Goal: Contribute content: Add original content to the website for others to see

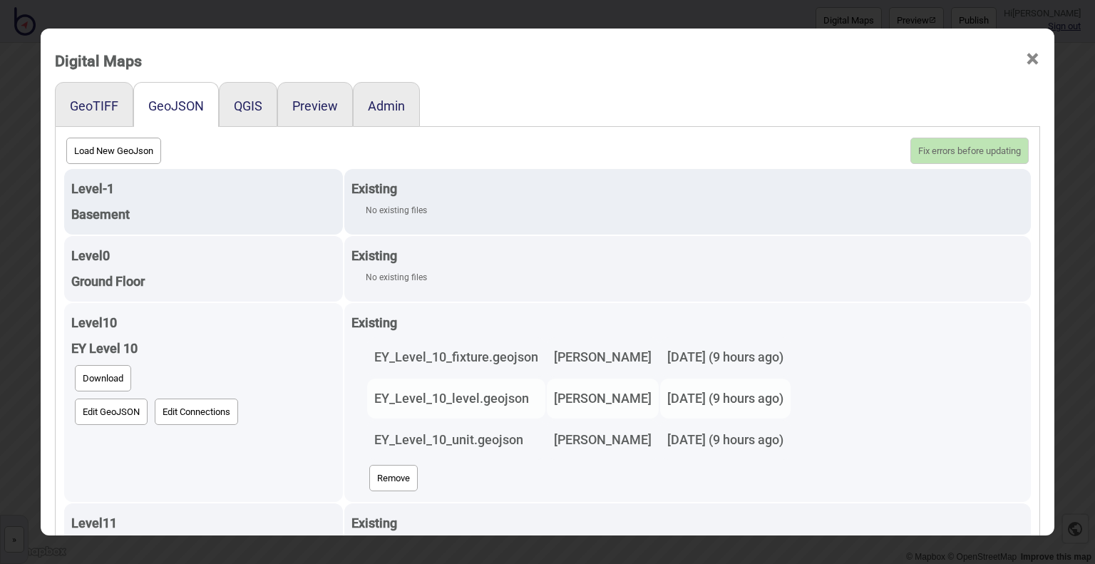
scroll to position [74, 0]
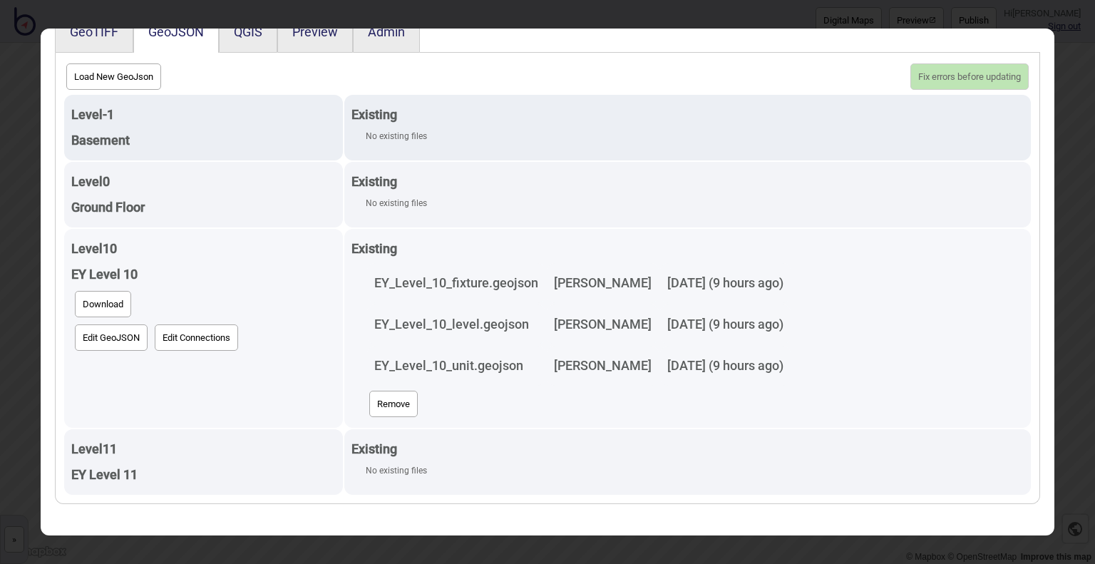
click at [369, 393] on button "Remove" at bounding box center [393, 404] width 48 height 26
click at [927, 68] on button "Update 0 new floors, 1 deleted" at bounding box center [960, 76] width 137 height 26
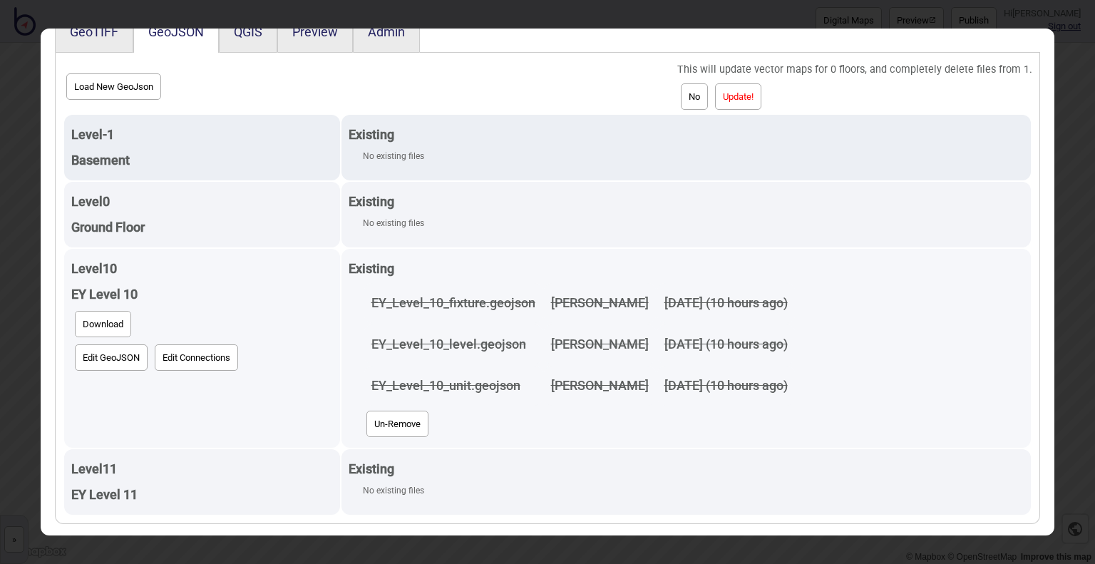
click at [757, 99] on button "Update!" at bounding box center [738, 96] width 46 height 26
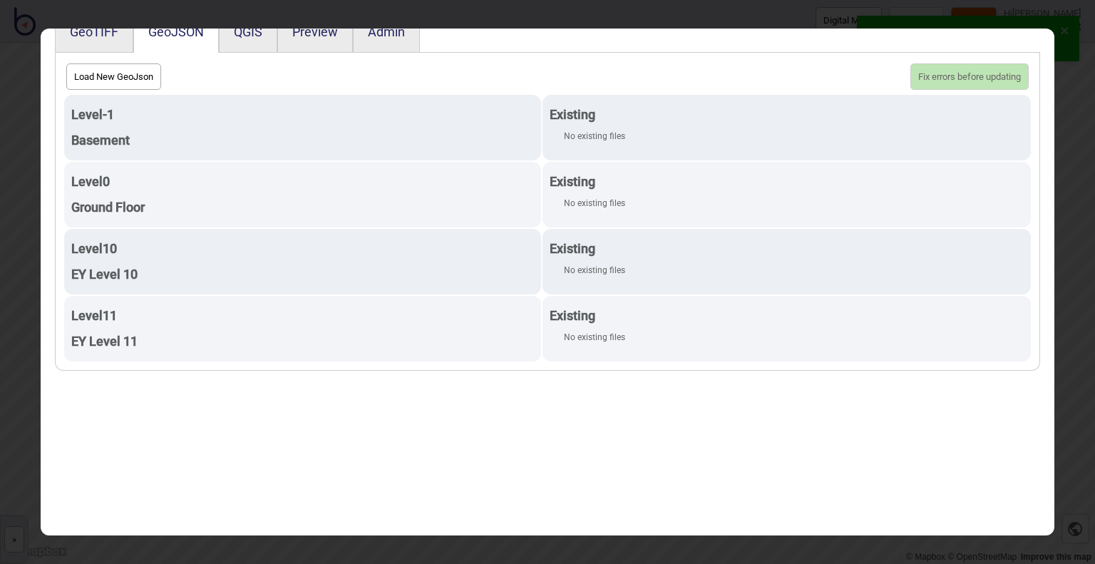
click at [131, 75] on button "Load New GeoJson" at bounding box center [113, 76] width 95 height 26
click input "file" at bounding box center [0, 0] width 0 height 0
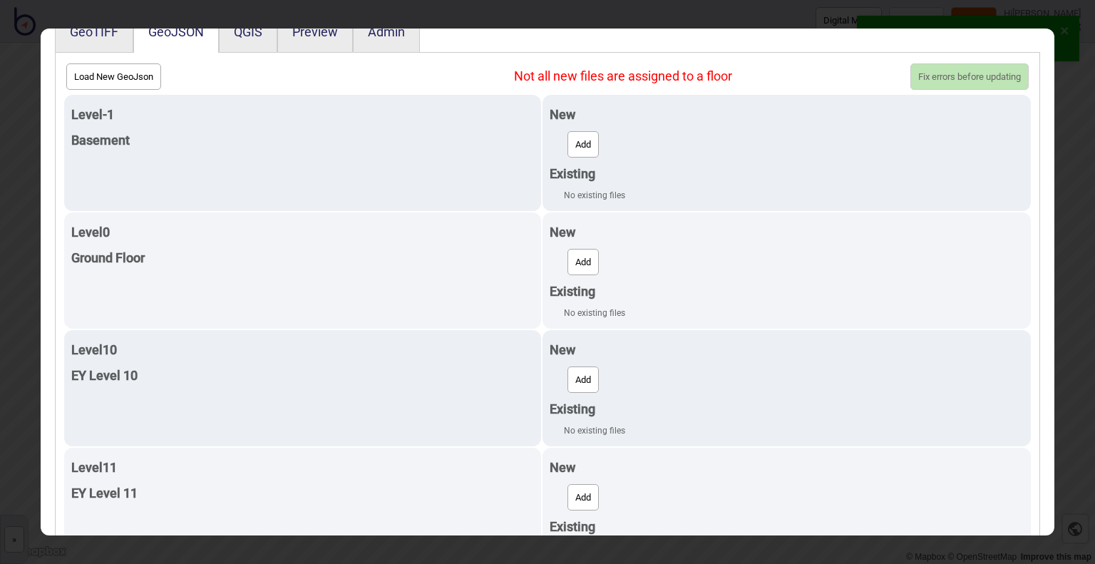
scroll to position [108, 0]
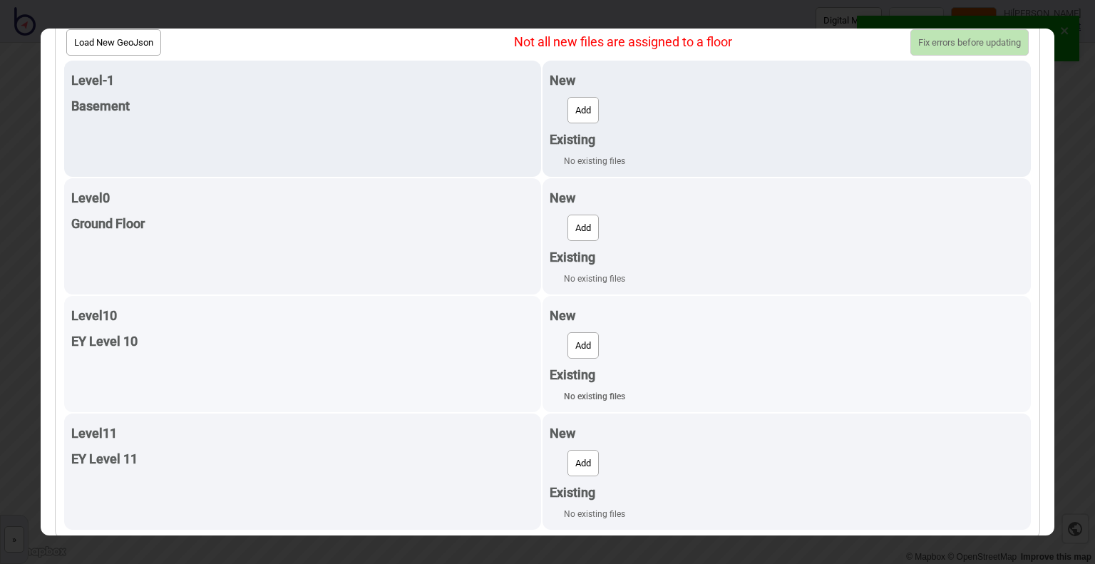
click at [582, 349] on button "Add" at bounding box center [582, 345] width 31 height 26
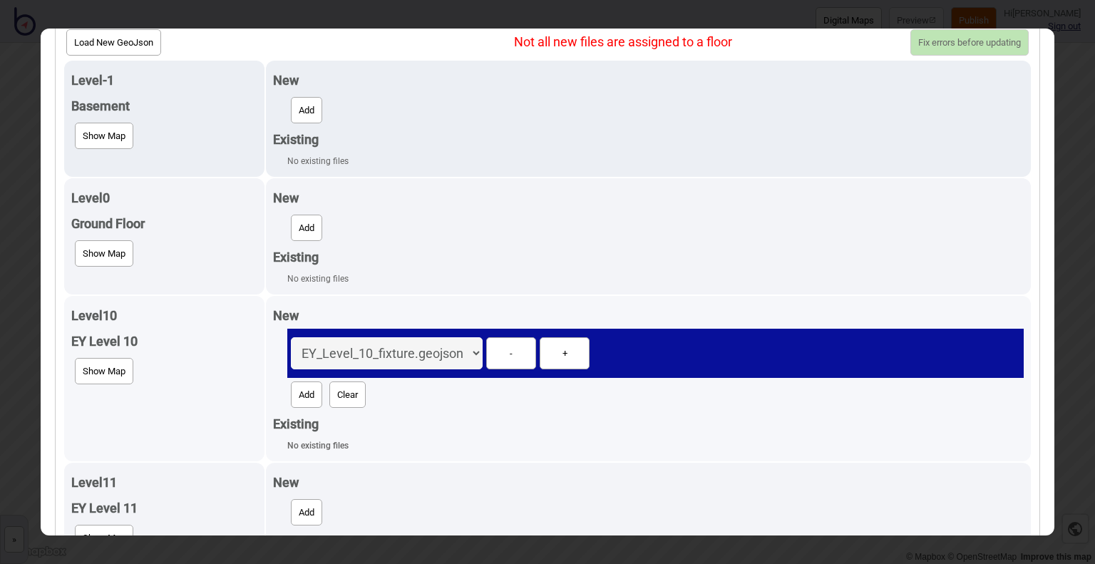
click at [291, 398] on button "Add" at bounding box center [306, 394] width 31 height 26
select select "EY_Level_10_level.geojson"
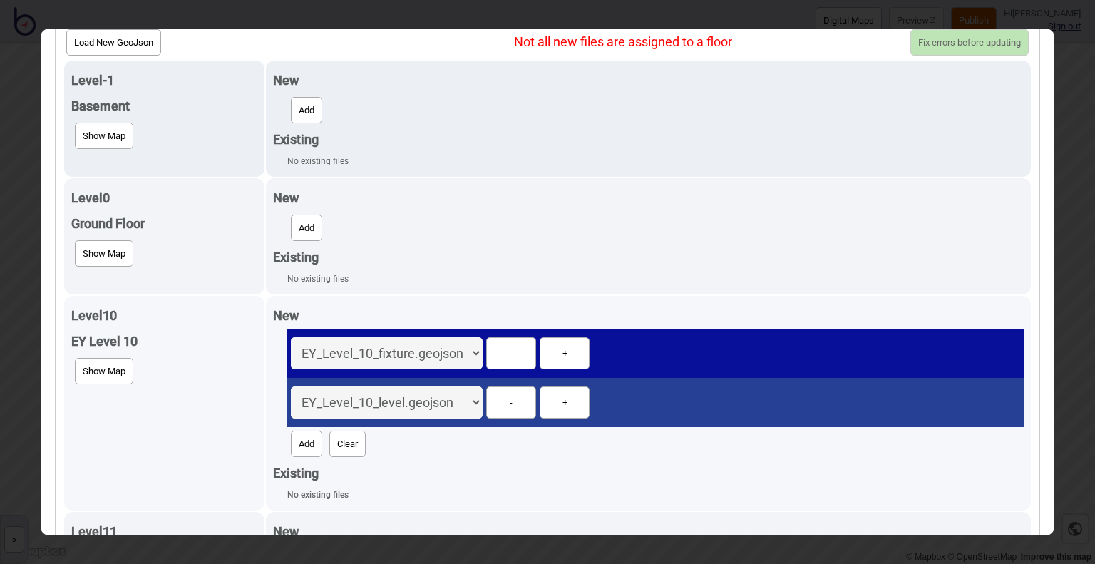
click at [305, 434] on button "Add" at bounding box center [306, 444] width 31 height 26
select select "EY_Level_10_unit.geojson"
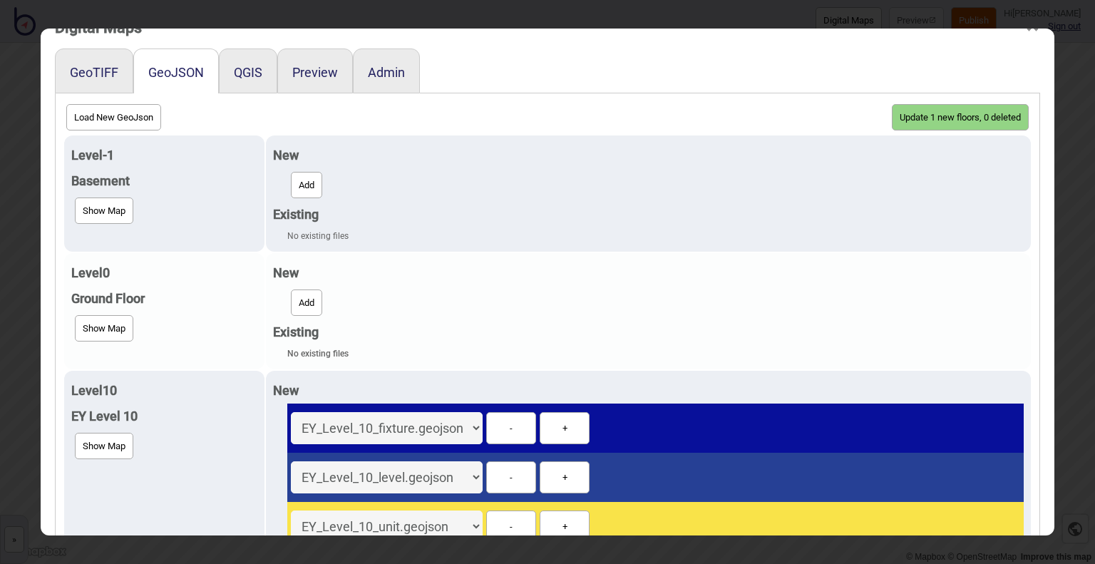
scroll to position [0, 0]
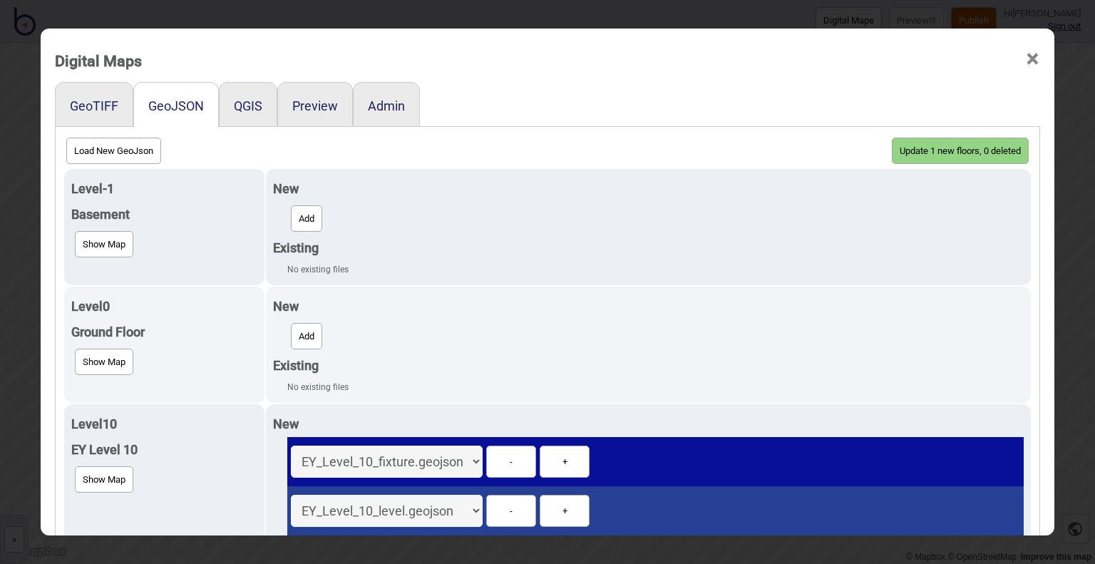
click at [1004, 150] on button "Update 1 new floors, 0 deleted" at bounding box center [960, 151] width 137 height 26
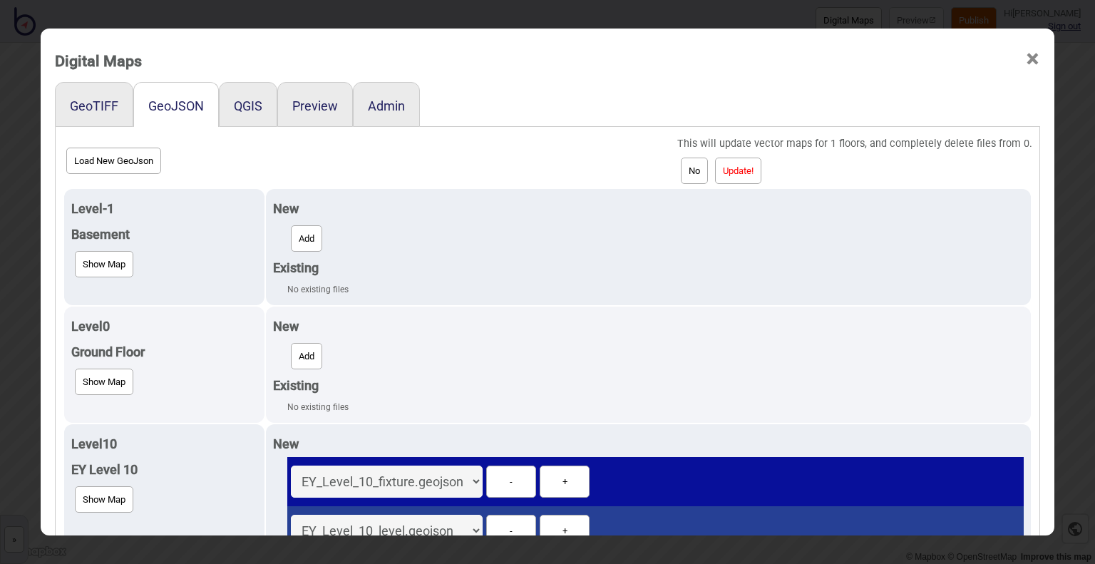
click at [738, 181] on button "Update!" at bounding box center [738, 171] width 46 height 26
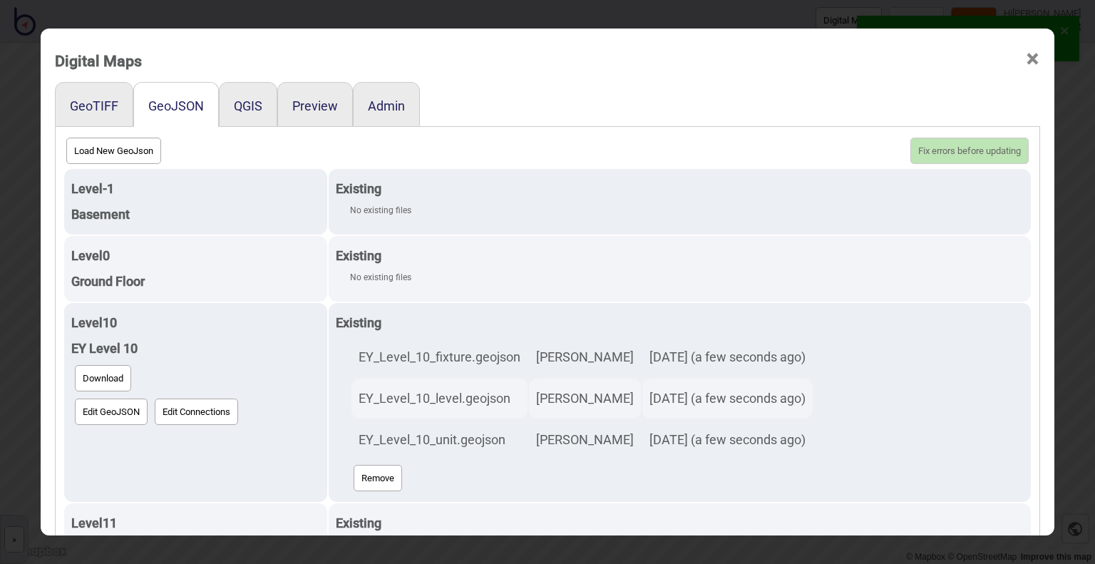
click at [302, 115] on div "Preview" at bounding box center [315, 104] width 76 height 45
drag, startPoint x: 313, startPoint y: 104, endPoint x: 269, endPoint y: 125, distance: 48.8
click at [312, 104] on button "Preview" at bounding box center [315, 105] width 46 height 15
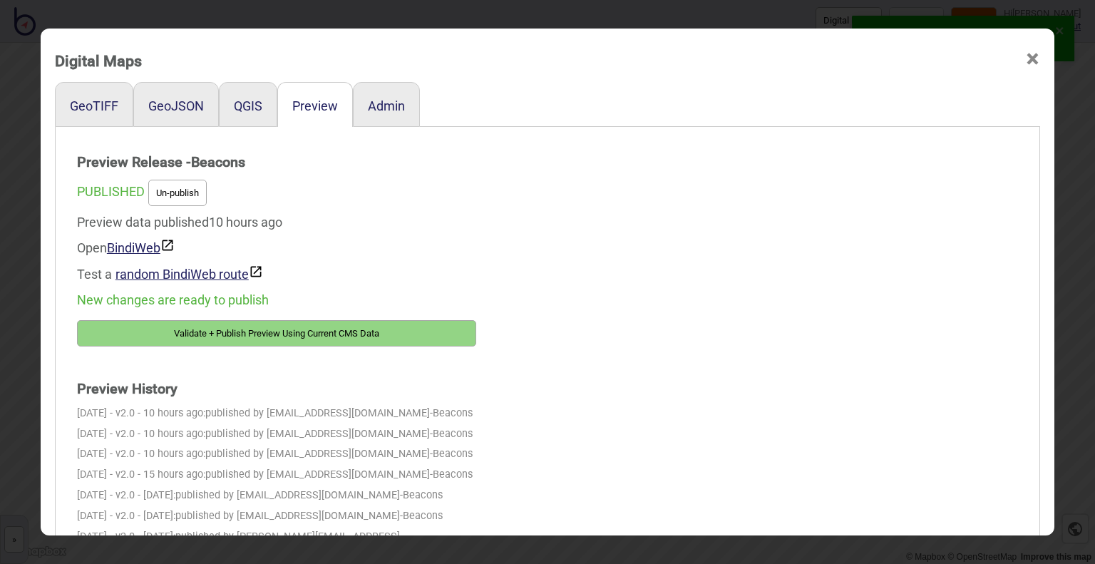
click at [279, 333] on button "Validate + Publish Preview Using Current CMS Data" at bounding box center [276, 333] width 399 height 26
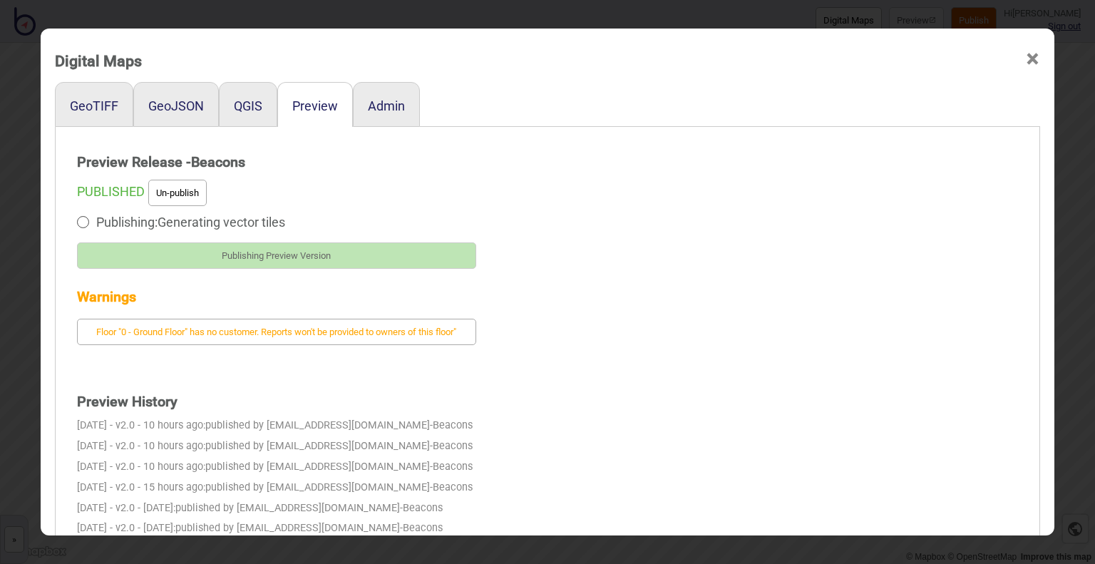
drag, startPoint x: 828, startPoint y: 248, endPoint x: 840, endPoint y: 191, distance: 58.3
click at [828, 248] on div "Preview Release - Beacons PUBLISHED Un-publish Publishing: Generating vector ti…" at bounding box center [547, 416] width 969 height 564
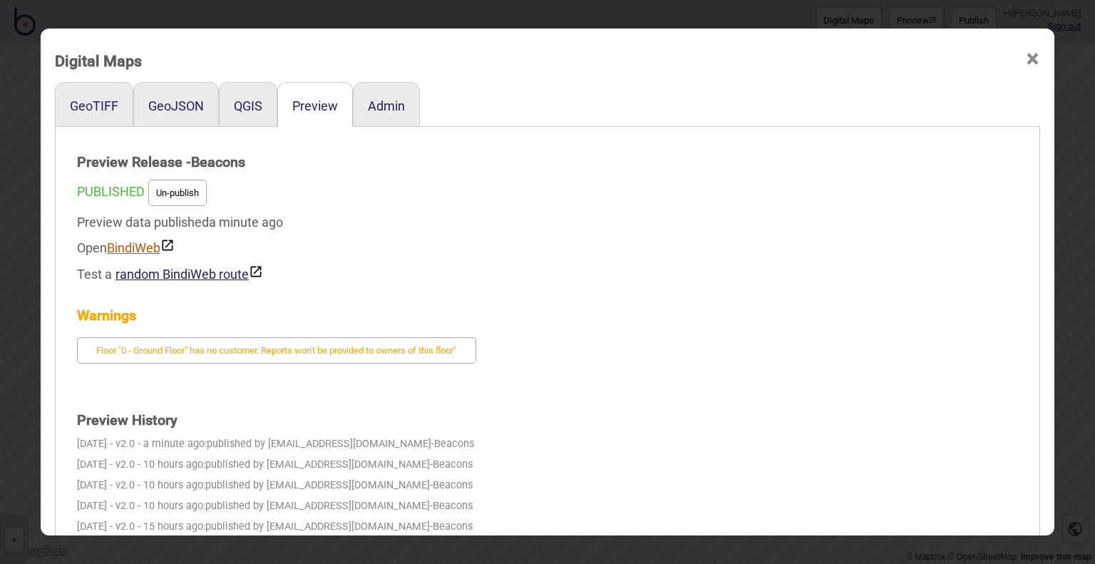
click at [123, 250] on link "BindiWeb" at bounding box center [141, 247] width 68 height 15
